Goal: Find specific page/section

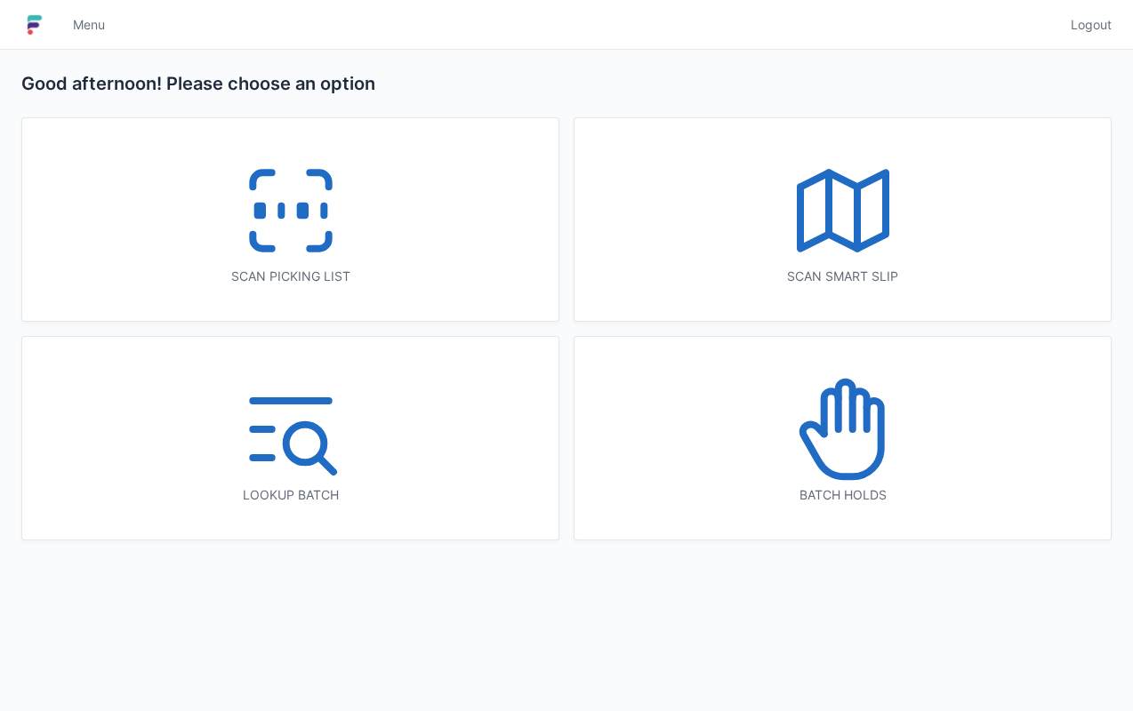
click at [283, 235] on icon at bounding box center [291, 211] width 114 height 114
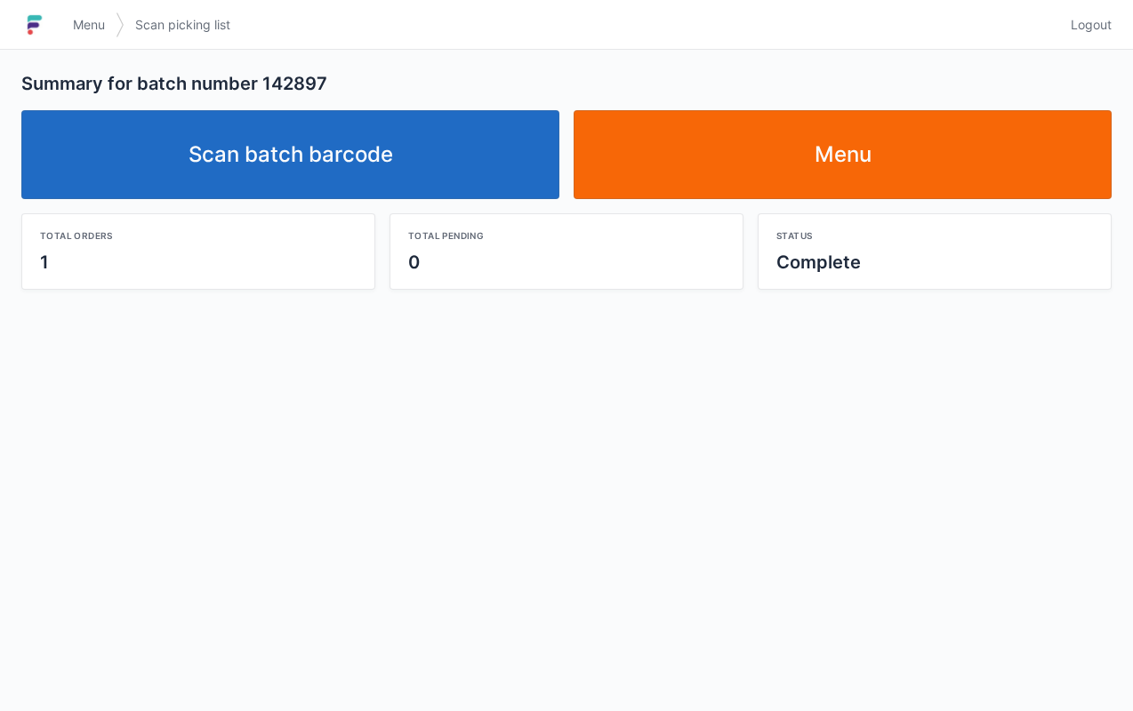
click at [909, 157] on link "Menu" at bounding box center [843, 154] width 538 height 89
